Goal: Check status: Check status

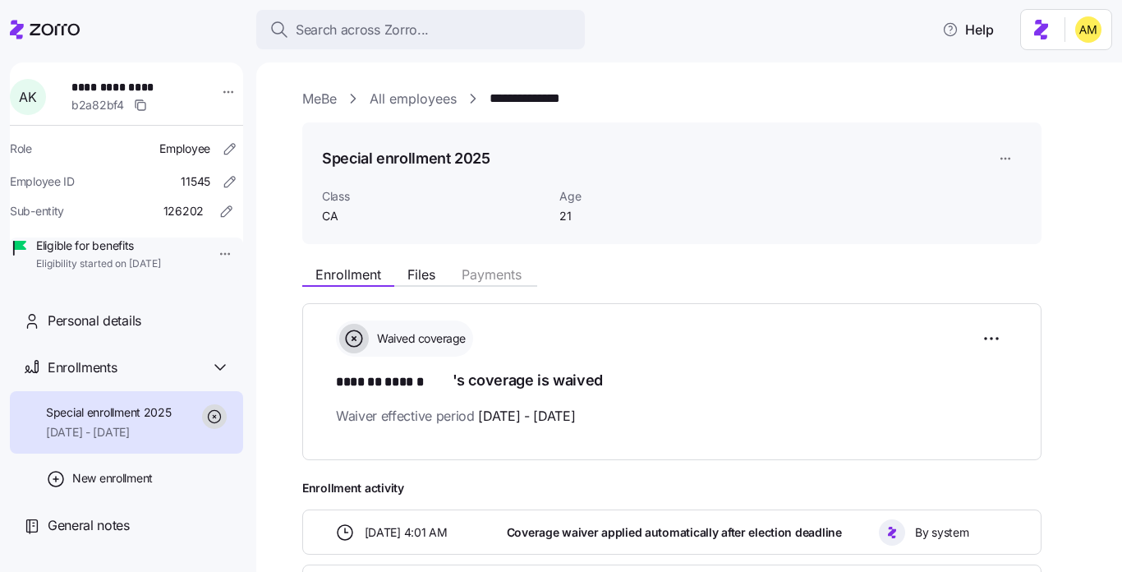
click at [44, 30] on icon at bounding box center [45, 30] width 70 height 20
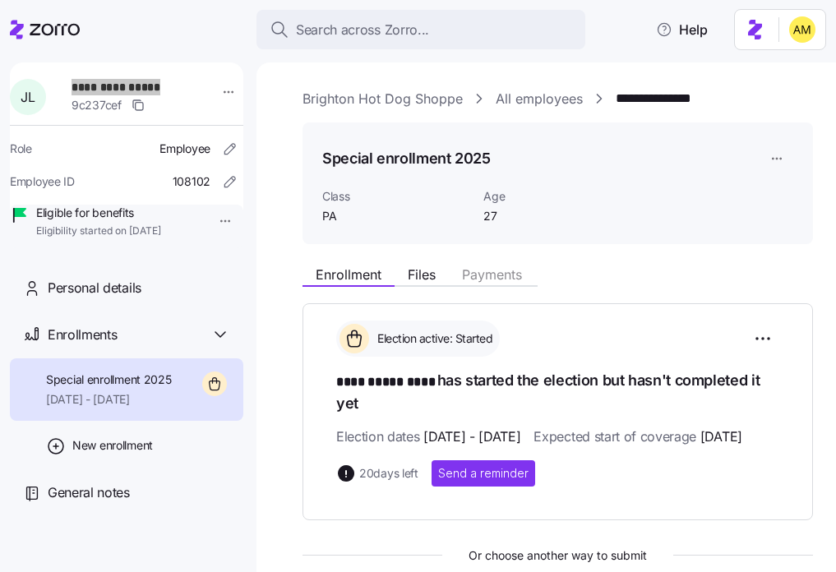
scroll to position [205, 0]
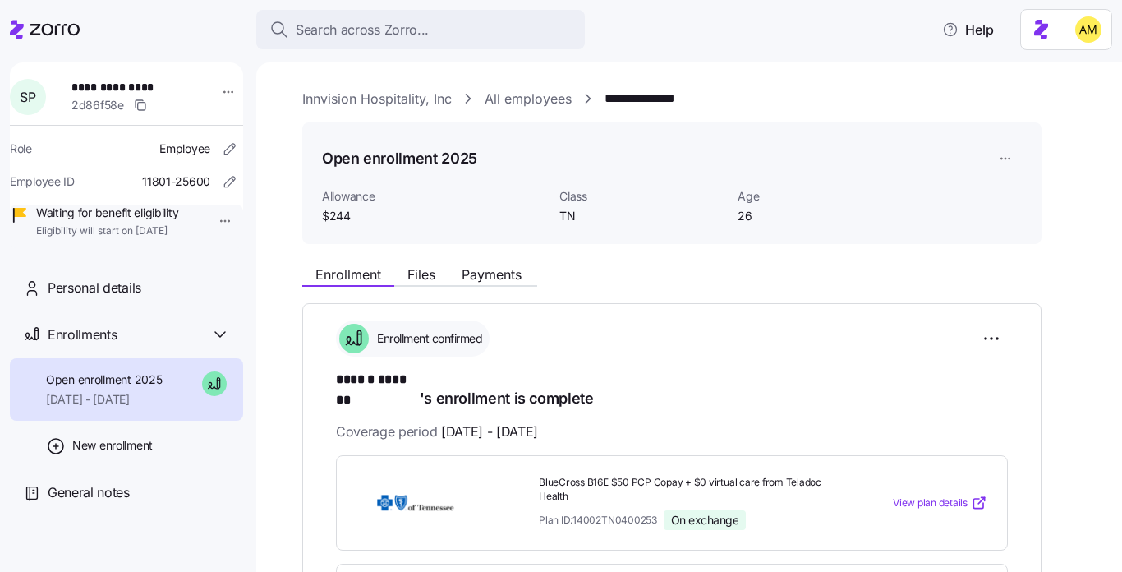
scroll to position [85, 0]
